Goal: Complete application form: Complete application form

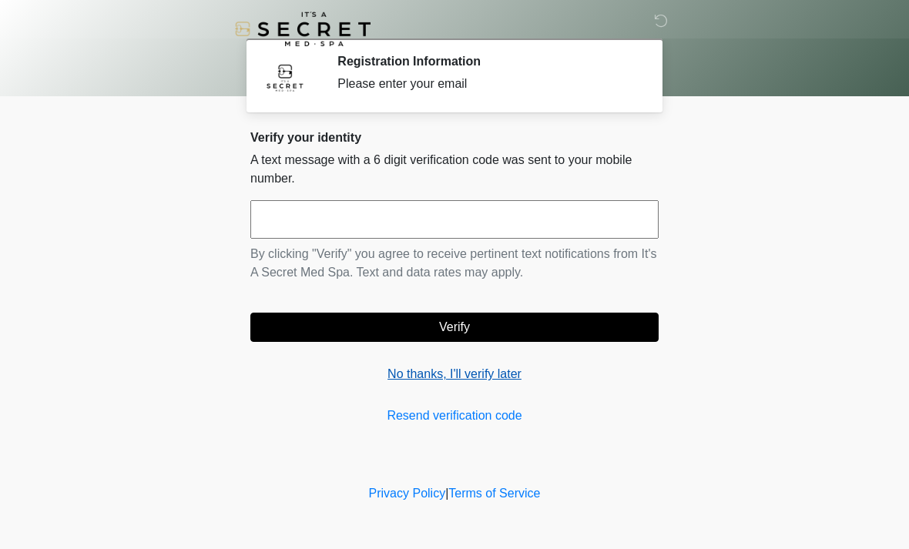
click at [495, 367] on link "No thanks, I'll verify later" at bounding box center [454, 374] width 408 height 18
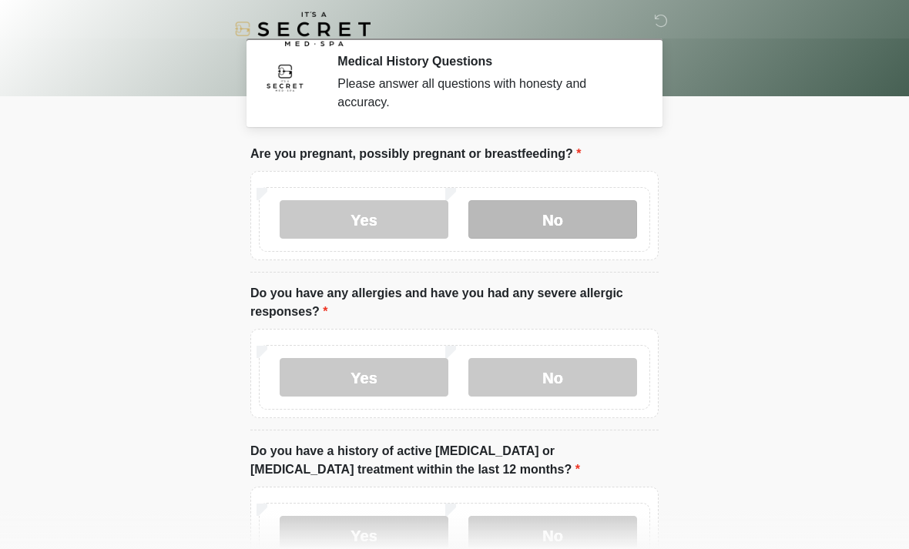
click at [562, 222] on label "No" at bounding box center [552, 219] width 169 height 39
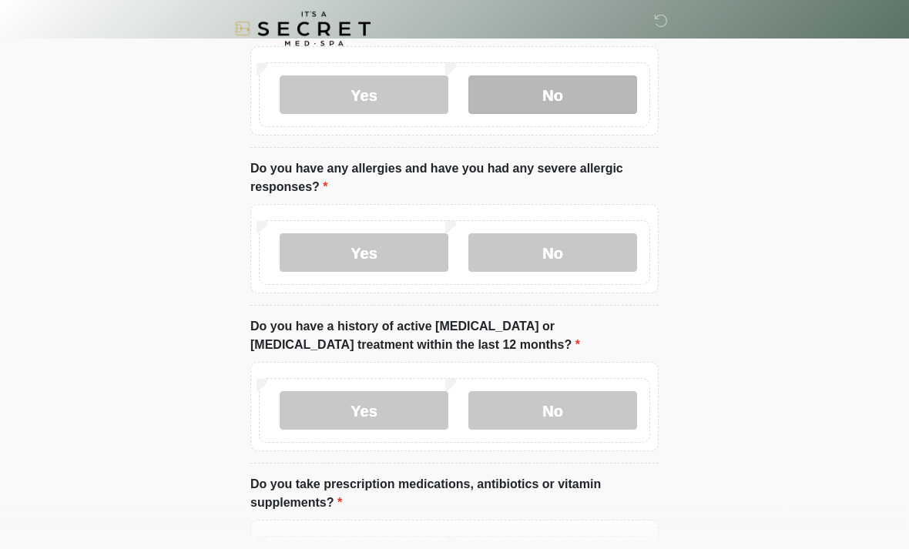
scroll to position [155, 0]
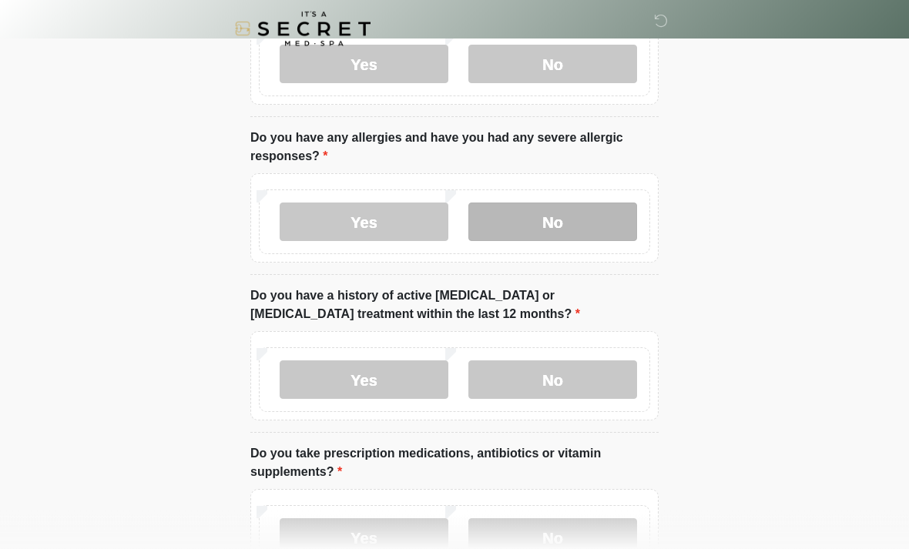
click at [574, 224] on label "No" at bounding box center [552, 222] width 169 height 39
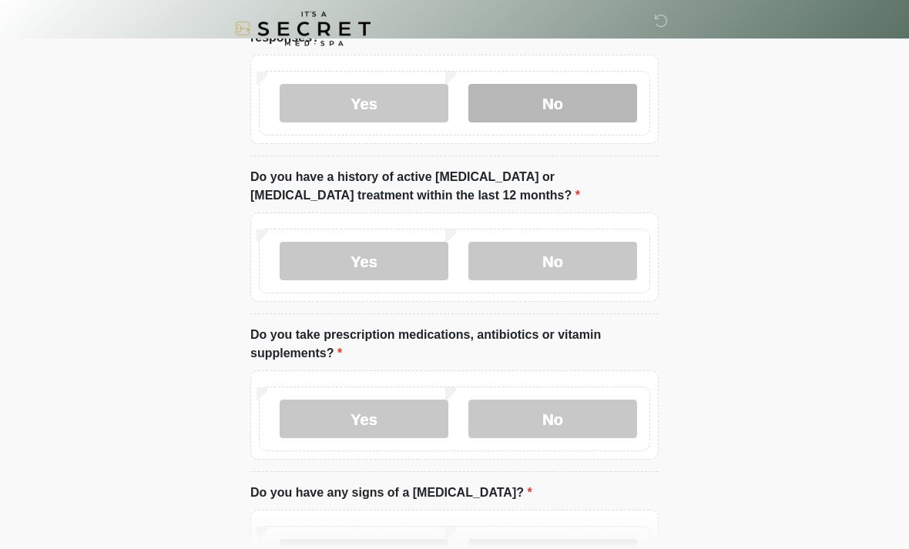
scroll to position [283, 0]
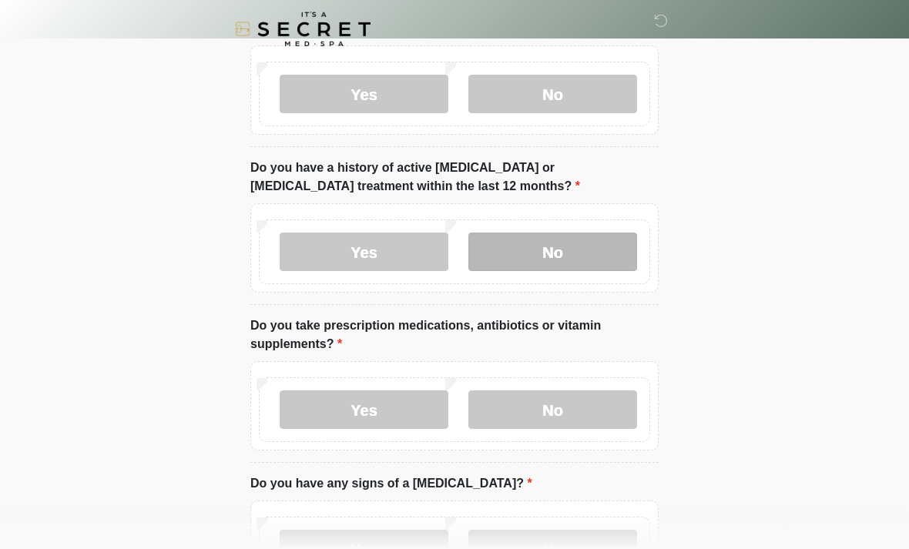
click at [621, 253] on label "No" at bounding box center [552, 252] width 169 height 39
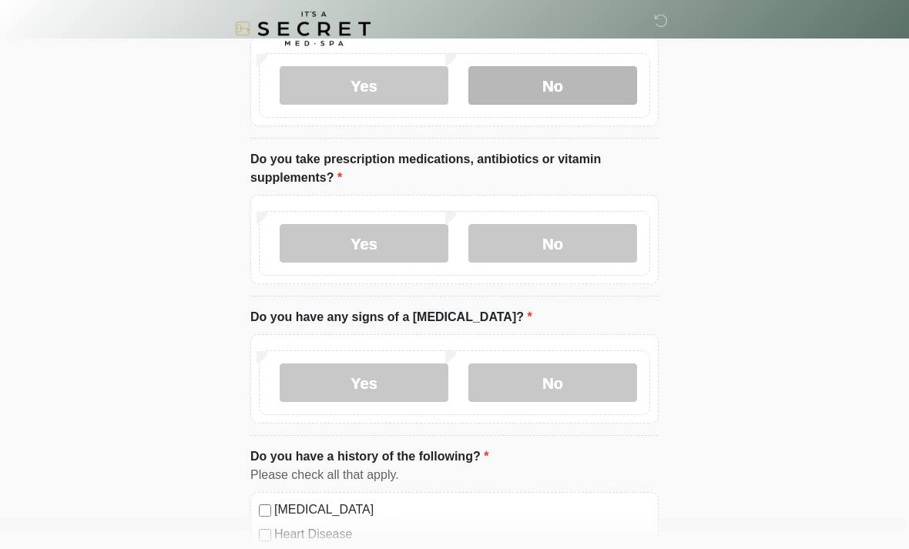
scroll to position [451, 0]
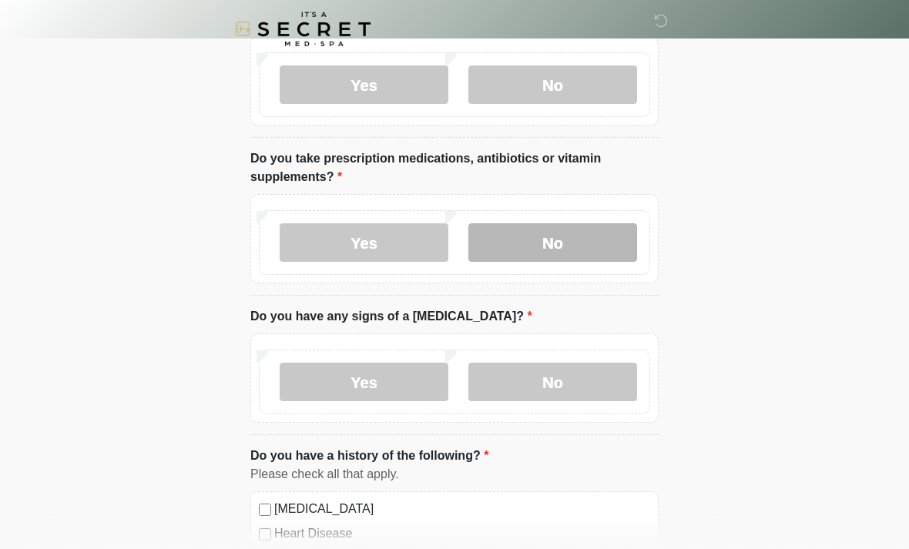
click at [565, 240] on label "No" at bounding box center [552, 242] width 169 height 39
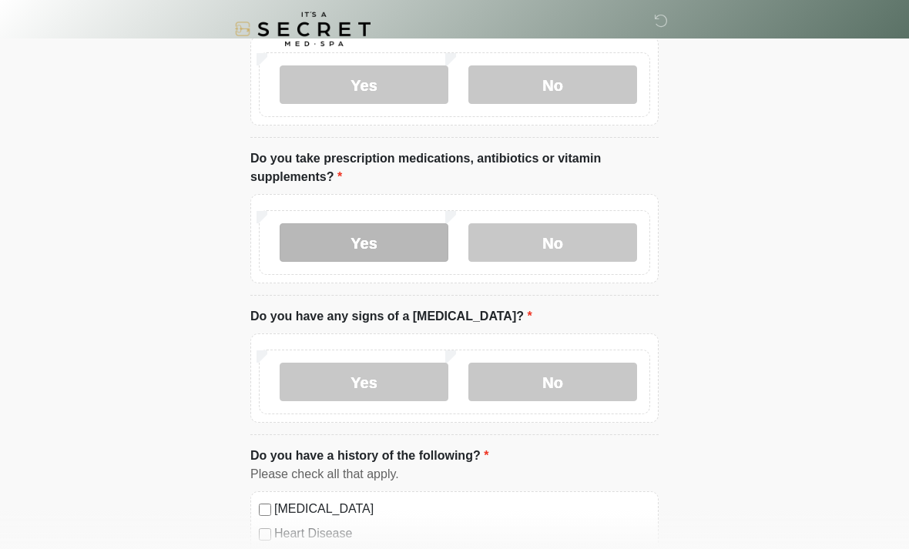
click at [372, 253] on label "Yes" at bounding box center [364, 242] width 169 height 39
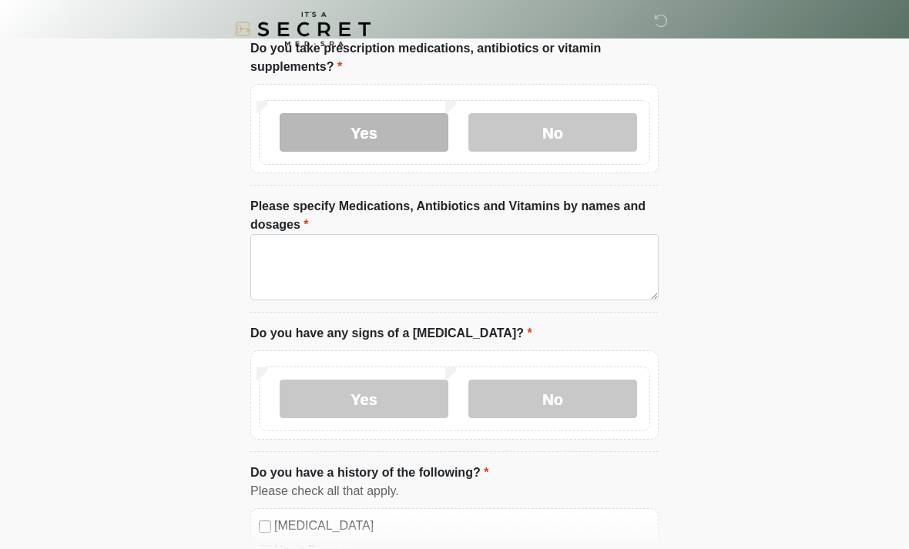
scroll to position [529, 0]
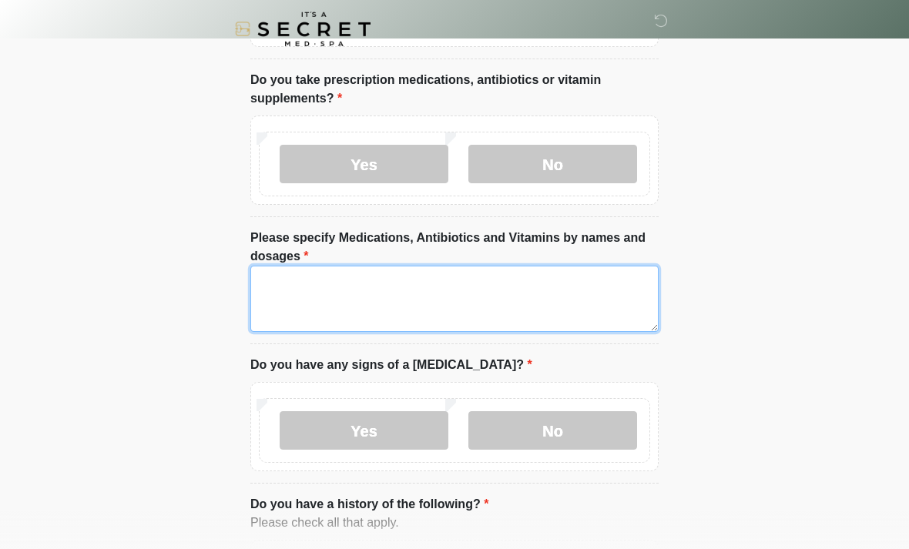
click at [458, 304] on textarea "Please specify Medications, Antibiotics and Vitamins by names and dosages" at bounding box center [454, 299] width 408 height 66
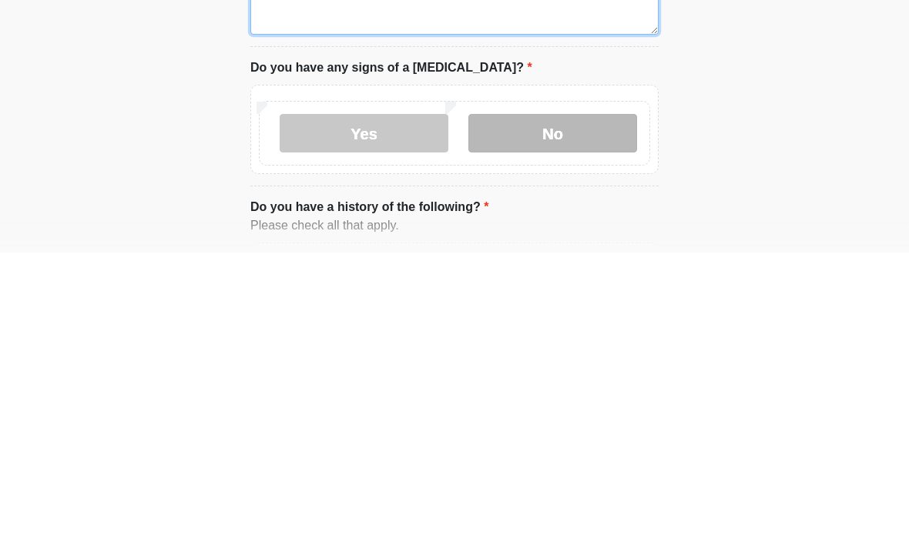
type textarea "**********"
click at [523, 411] on label "No" at bounding box center [552, 430] width 169 height 39
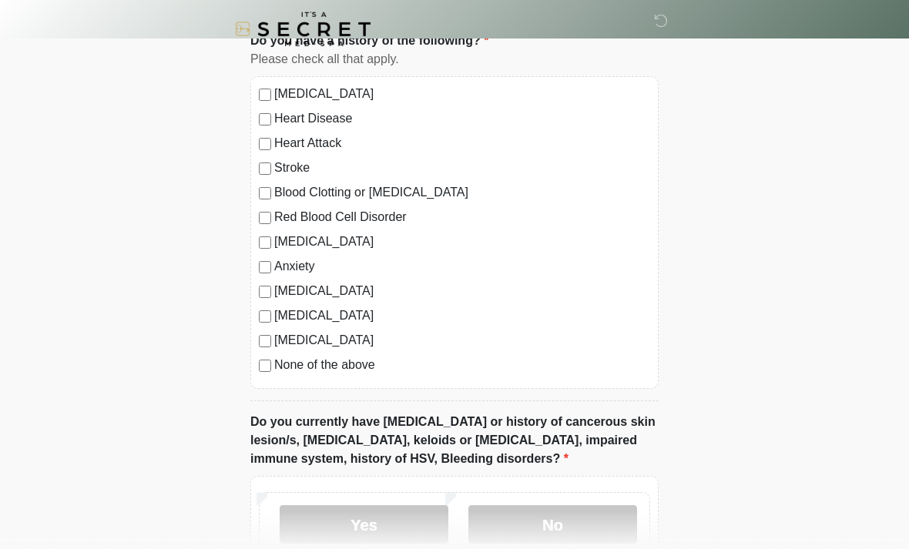
scroll to position [994, 0]
click at [344, 363] on label "None of the above" at bounding box center [462, 364] width 376 height 18
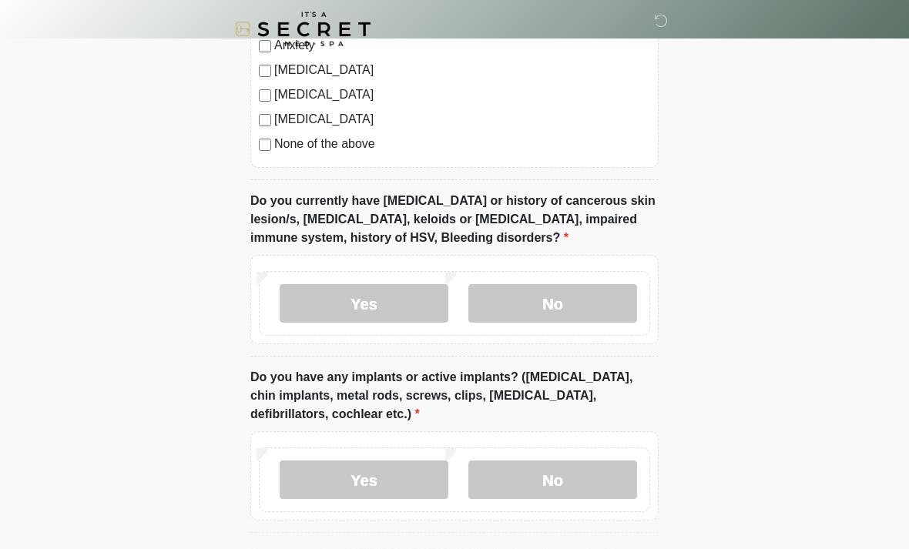
scroll to position [1221, 0]
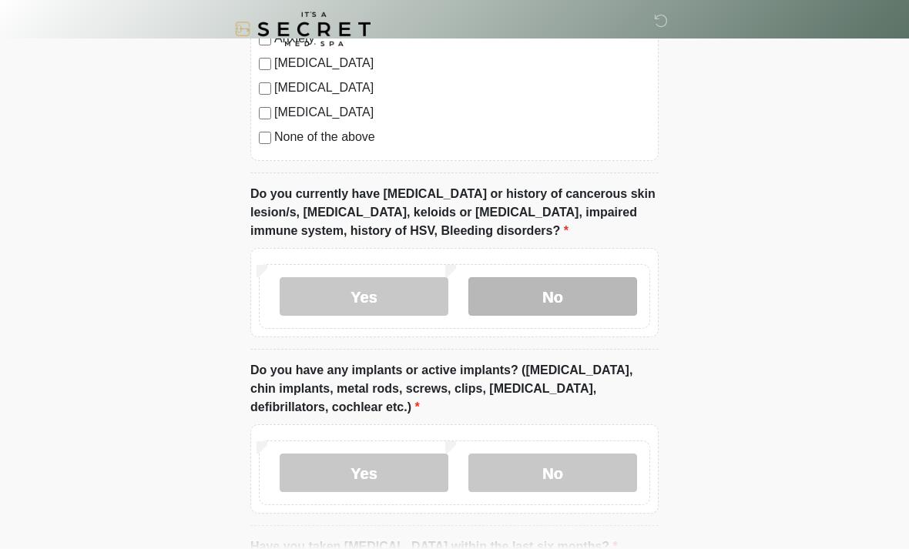
click at [579, 287] on label "No" at bounding box center [552, 296] width 169 height 39
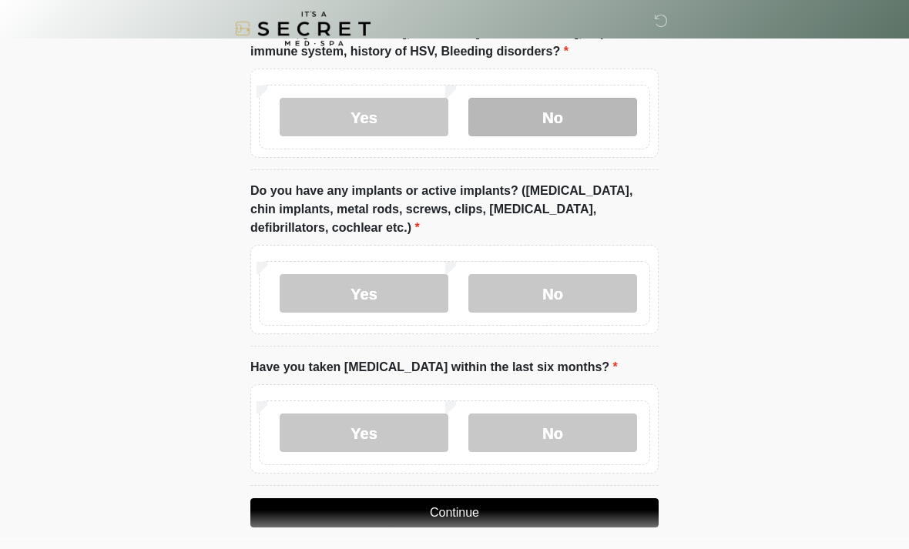
scroll to position [1409, 0]
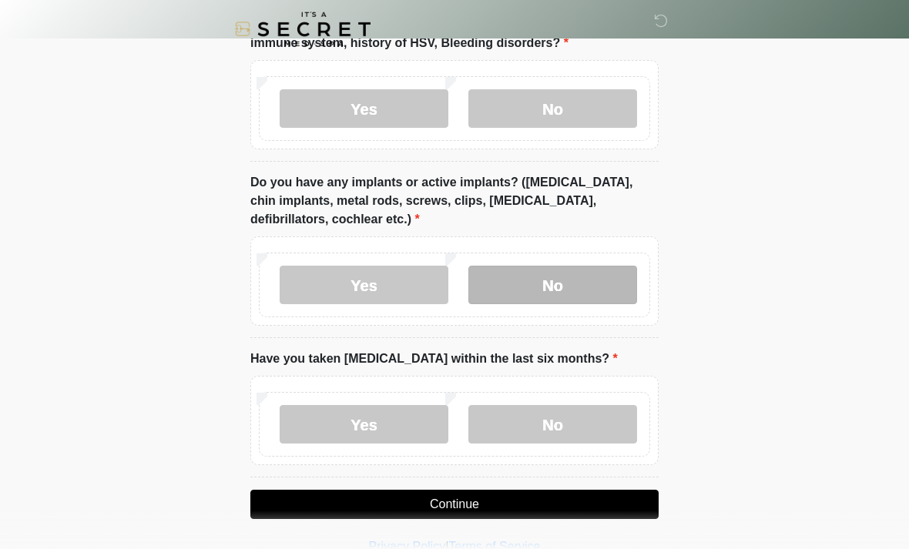
click at [531, 287] on label "No" at bounding box center [552, 285] width 169 height 39
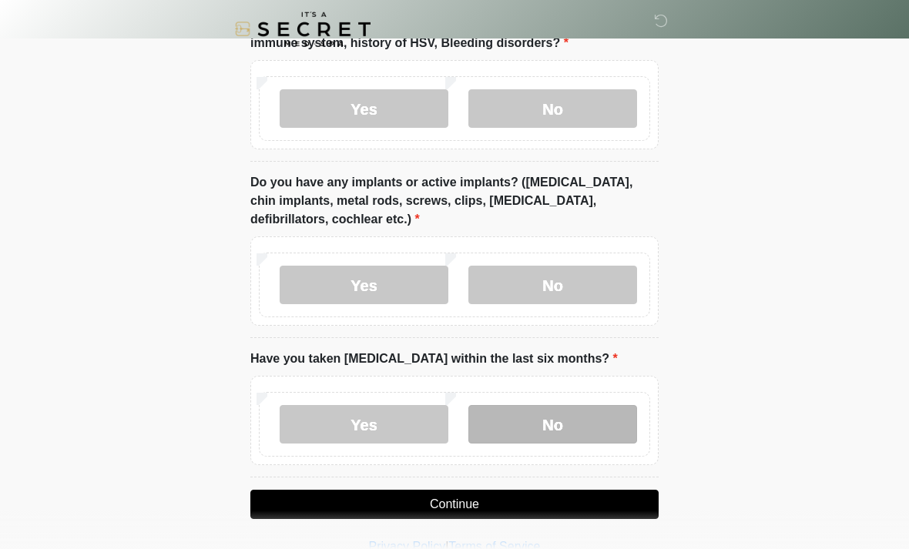
click at [569, 418] on label "No" at bounding box center [552, 424] width 169 height 39
click at [527, 492] on button "Continue" at bounding box center [454, 504] width 408 height 29
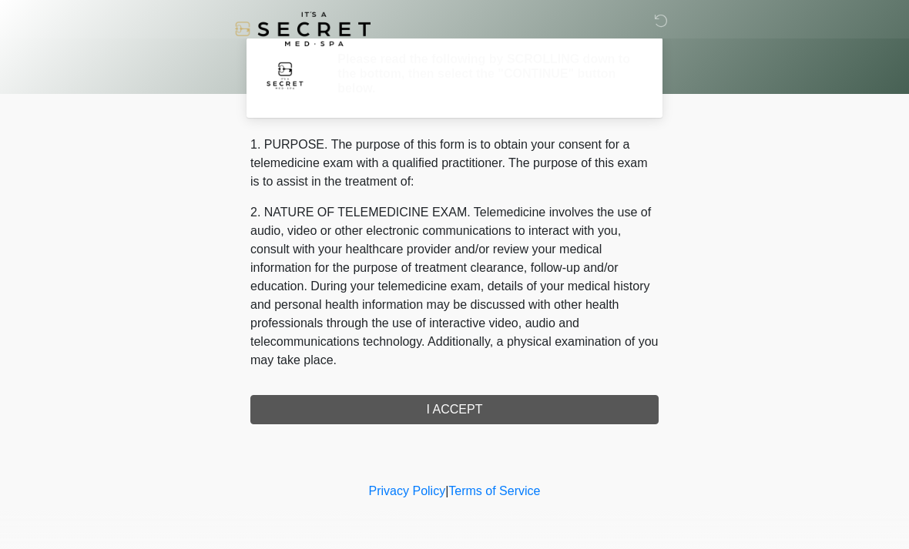
scroll to position [0, 0]
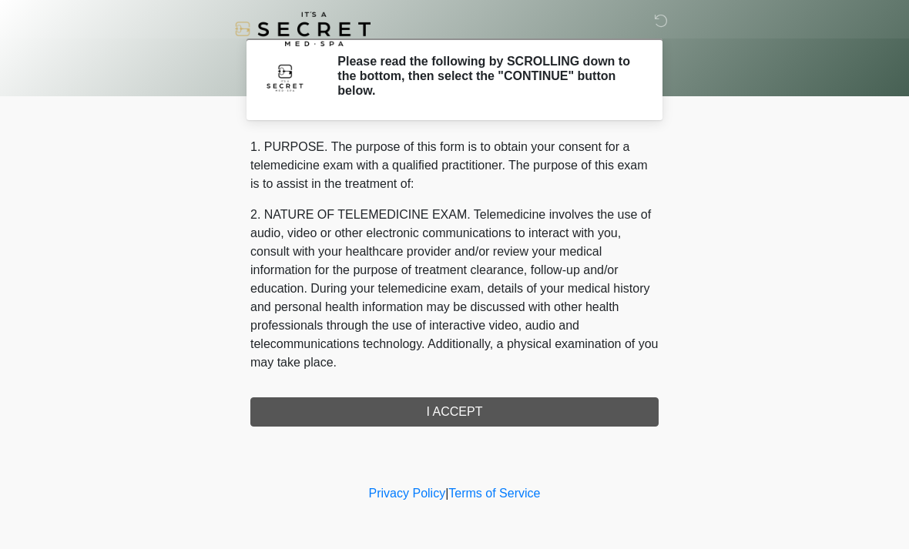
click at [507, 414] on div "1. PURPOSE. The purpose of this form is to obtain your consent for a telemedici…" at bounding box center [454, 282] width 408 height 289
click at [518, 404] on div "1. PURPOSE. The purpose of this form is to obtain your consent for a telemedici…" at bounding box center [454, 282] width 408 height 289
click at [412, 418] on div "1. PURPOSE. The purpose of this form is to obtain your consent for a telemedici…" at bounding box center [454, 282] width 408 height 289
click at [483, 411] on div "1. PURPOSE. The purpose of this form is to obtain your consent for a telemedici…" at bounding box center [454, 282] width 408 height 289
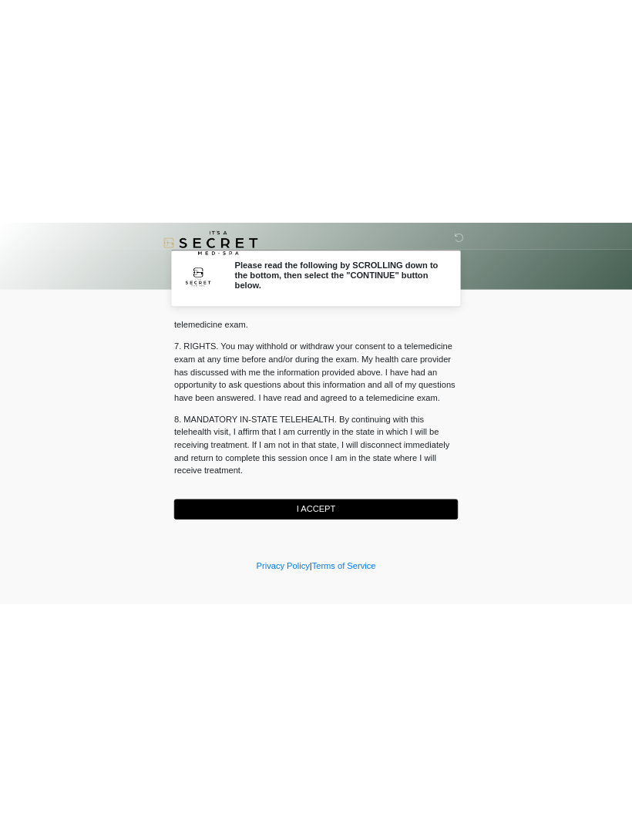
scroll to position [652, 0]
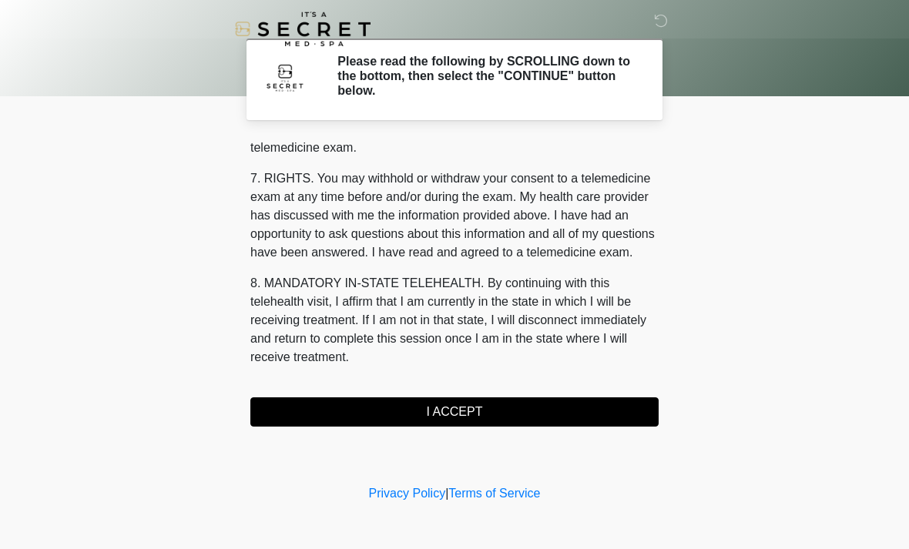
click at [461, 411] on button "I ACCEPT" at bounding box center [454, 411] width 408 height 29
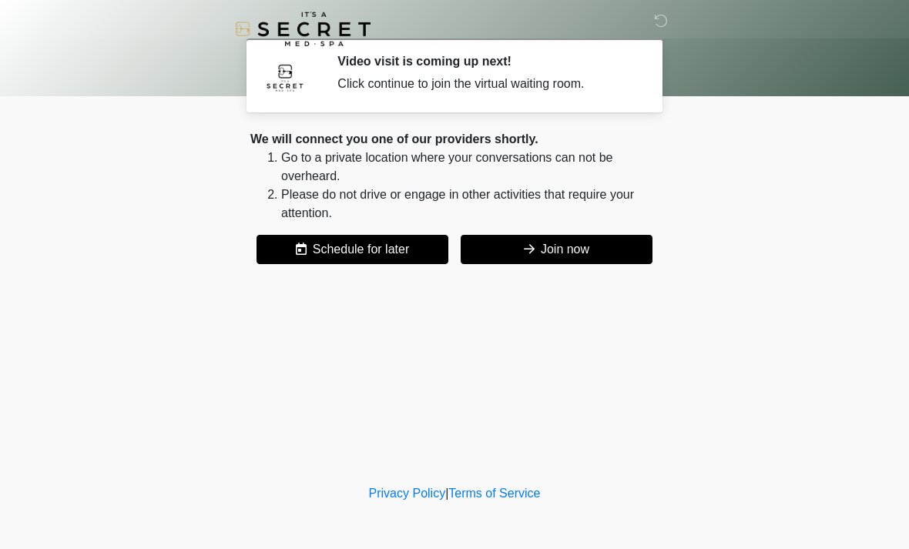
click at [569, 263] on button "Join now" at bounding box center [557, 249] width 192 height 29
click at [524, 245] on icon at bounding box center [529, 249] width 11 height 12
